Goal: Information Seeking & Learning: Learn about a topic

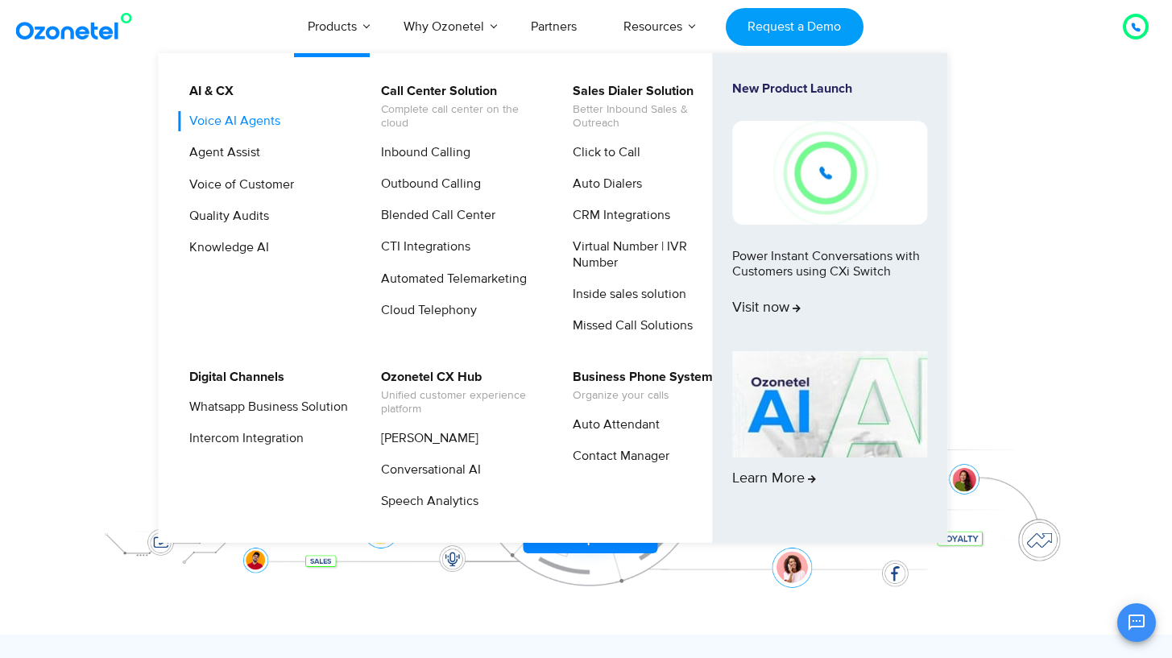
click at [237, 122] on link "Voice AI Agents" at bounding box center [231, 121] width 104 height 20
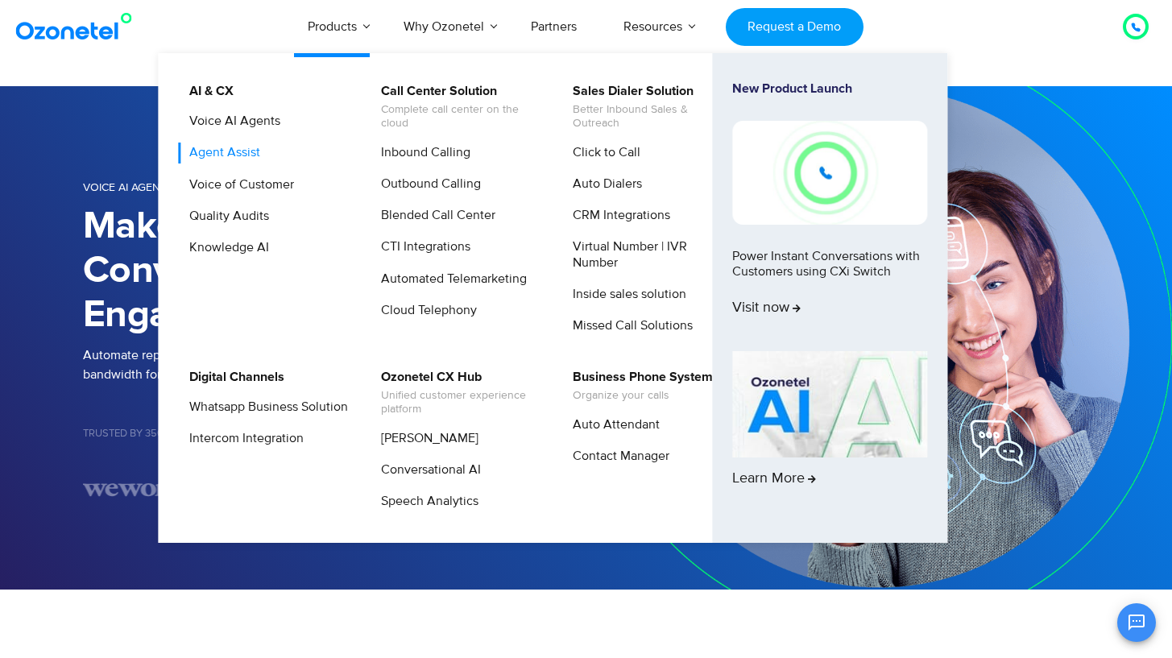
click at [226, 153] on link "Agent Assist" at bounding box center [221, 153] width 84 height 20
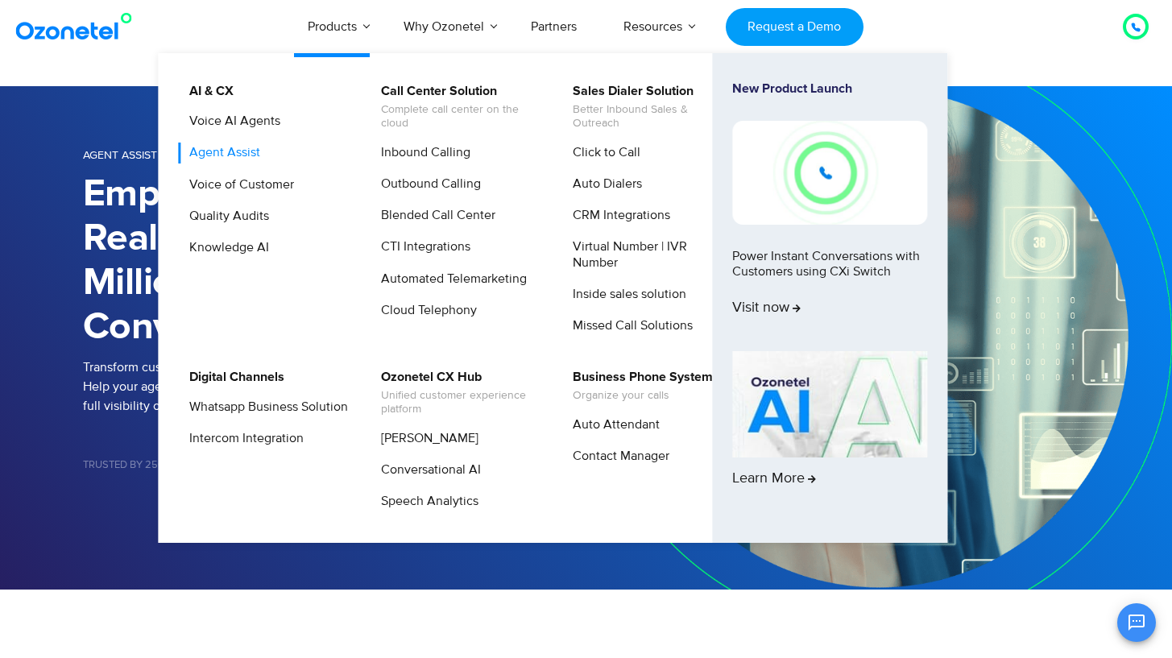
click at [235, 143] on link "Agent Assist" at bounding box center [221, 153] width 84 height 20
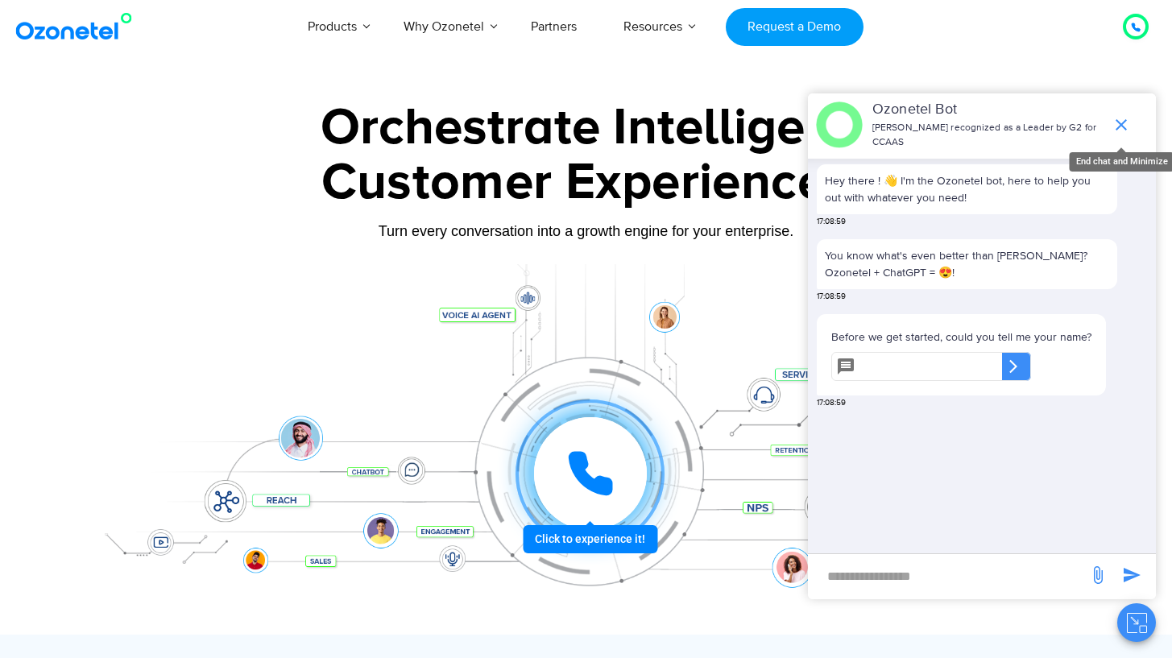
click at [1124, 119] on icon "end chat or minimize" at bounding box center [1121, 124] width 11 height 11
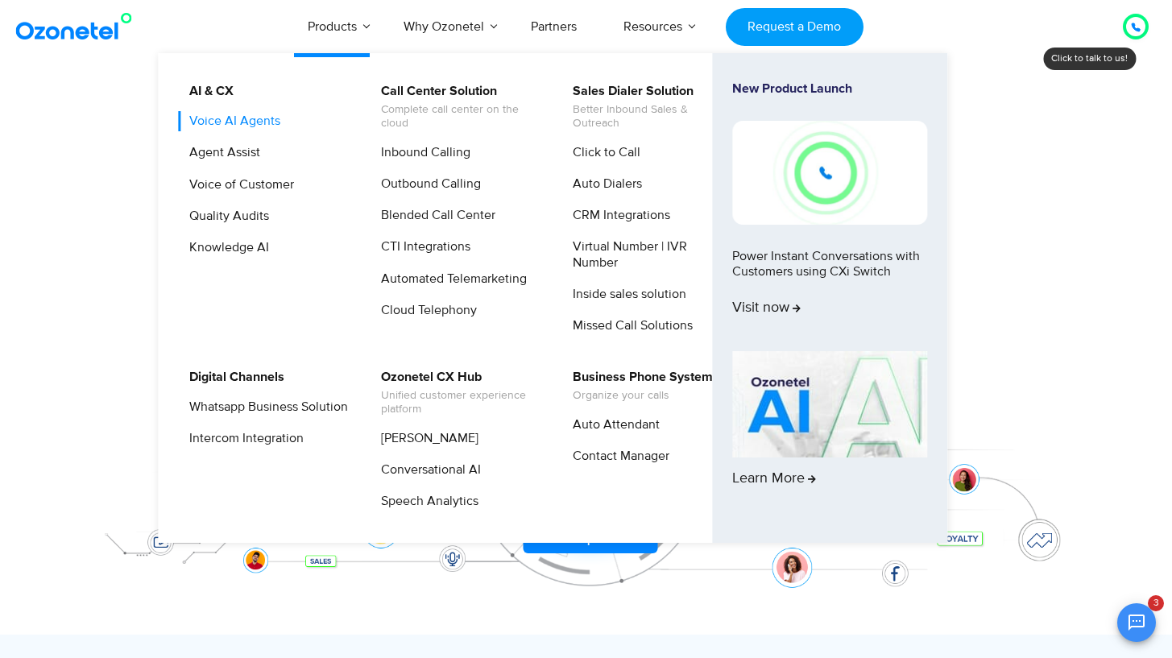
click at [214, 130] on link "Voice AI Agents" at bounding box center [231, 121] width 104 height 20
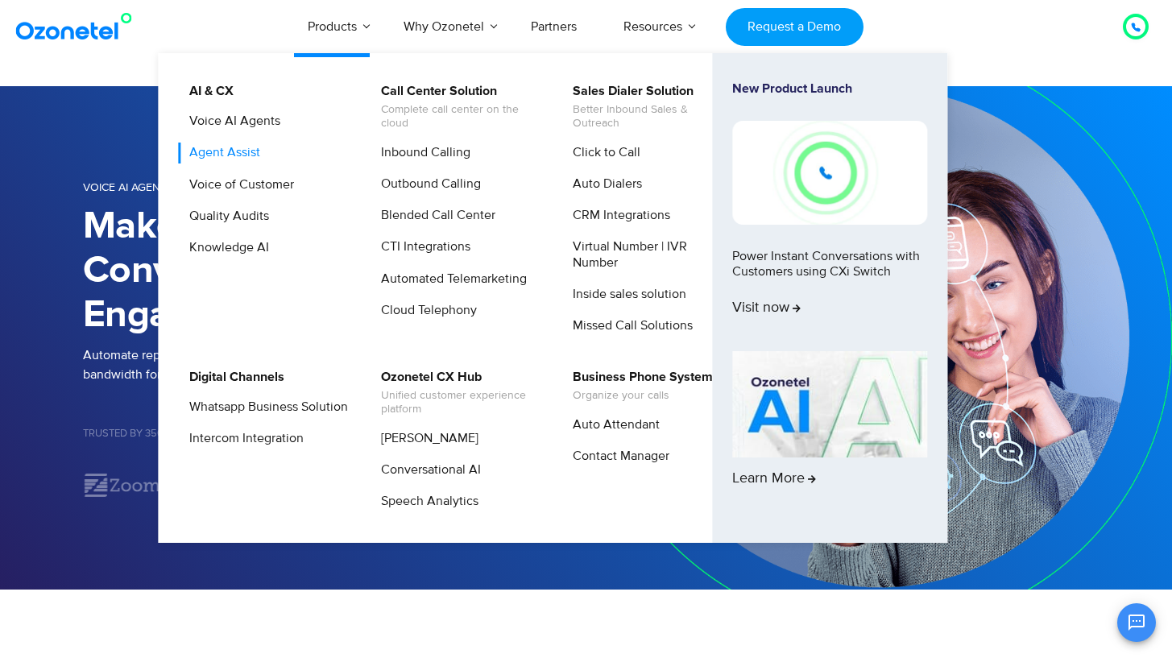
click at [217, 149] on link "Agent Assist" at bounding box center [221, 153] width 84 height 20
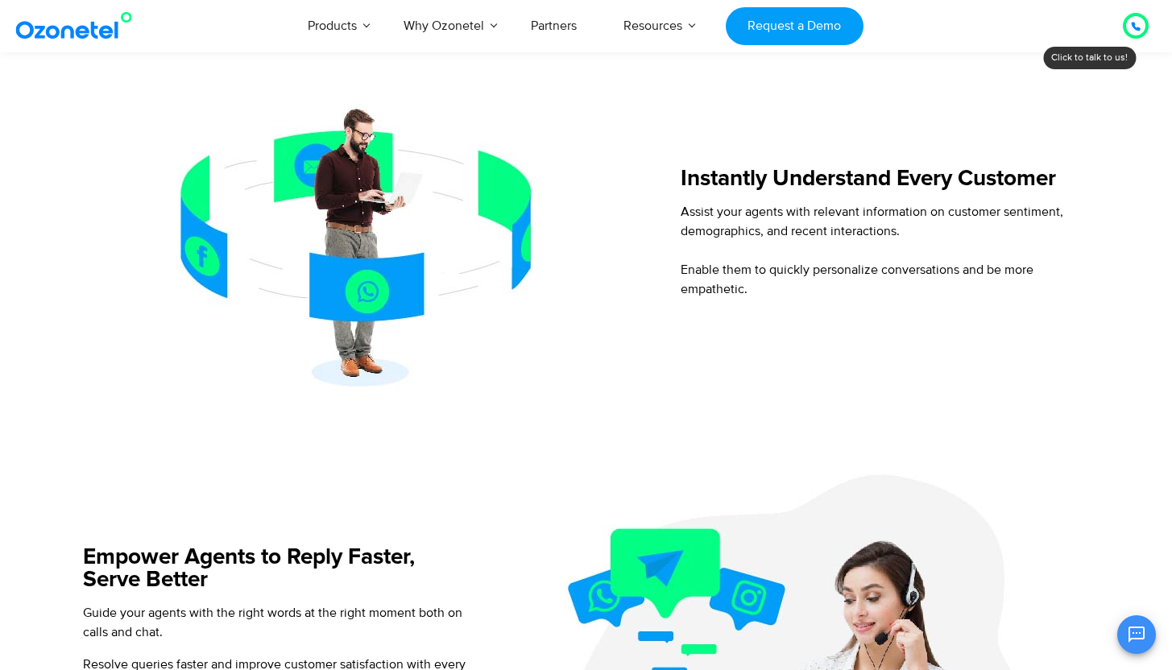
scroll to position [1074, 0]
